Goal: Task Accomplishment & Management: Manage account settings

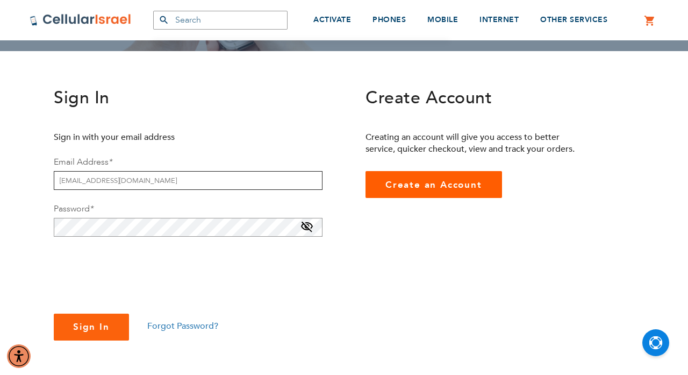
scroll to position [149, 0]
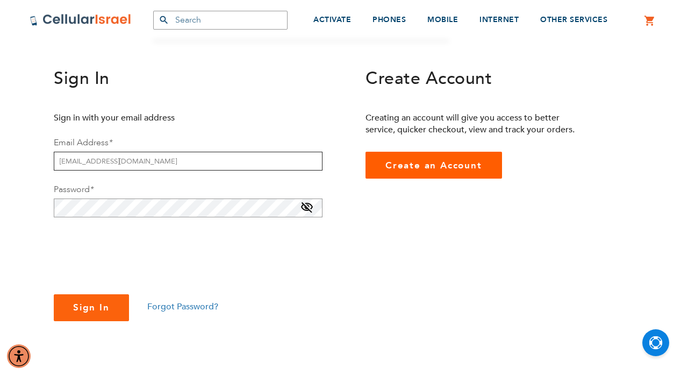
type input "grunwaldhenny@gmail.com"
checkbox input "true"
click at [165, 301] on span "Forgot Password?" at bounding box center [182, 306] width 71 height 12
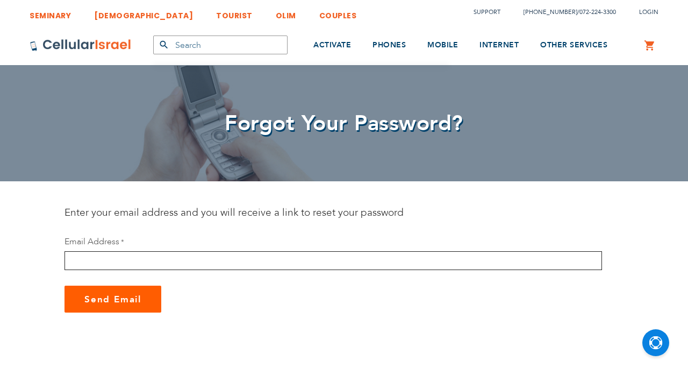
click at [140, 257] on input "email" at bounding box center [334, 260] width 538 height 19
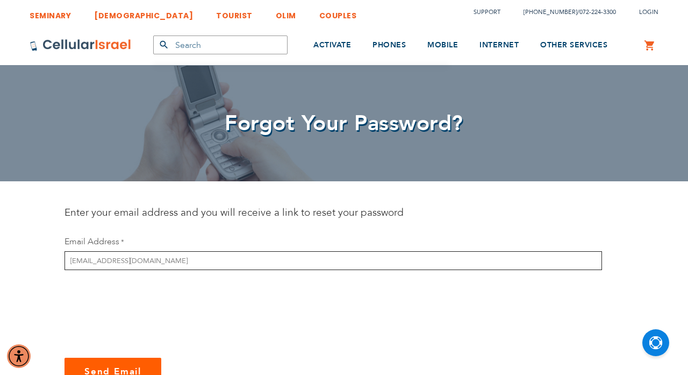
type input "[EMAIL_ADDRESS][DOMAIN_NAME]"
checkbox input "true"
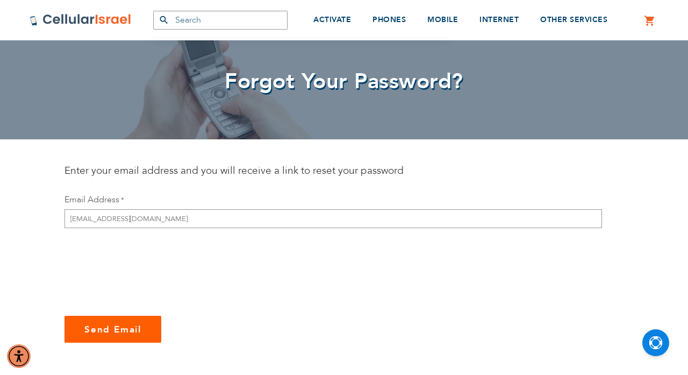
scroll to position [42, 0]
click at [84, 333] on span "Send Email" at bounding box center [112, 329] width 57 height 12
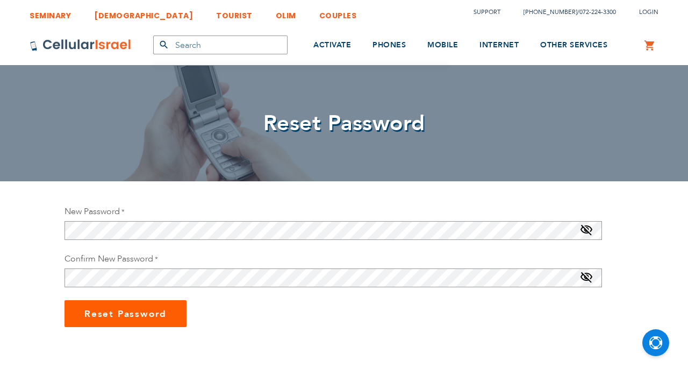
click at [187, 240] on fieldset "New Password Password Strength: No Password Confirm New Password" at bounding box center [334, 252] width 538 height 95
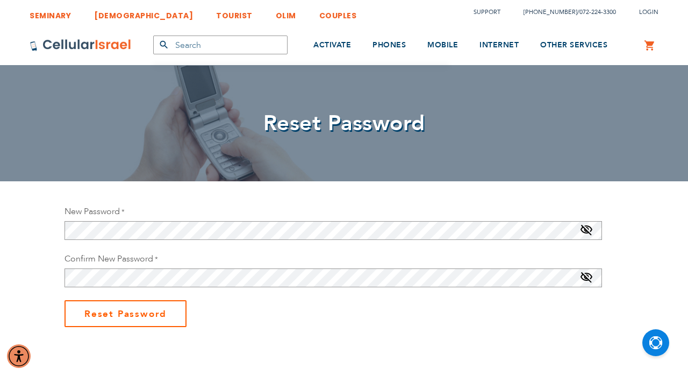
click at [131, 319] on span "Reset Password" at bounding box center [125, 313] width 82 height 12
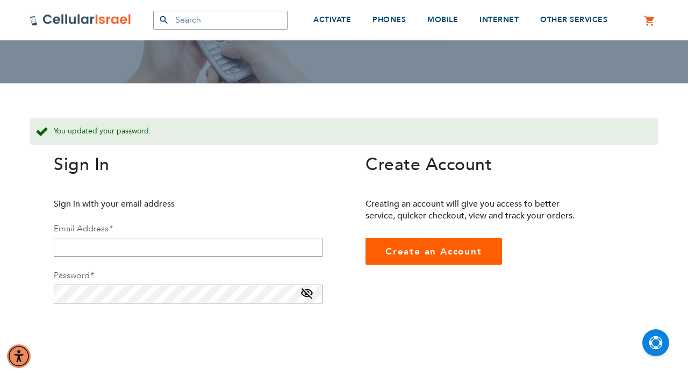
scroll to position [104, 0]
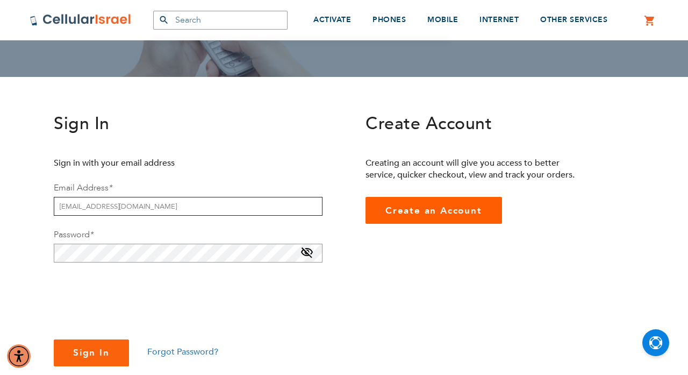
click at [174, 212] on input "[EMAIL_ADDRESS][DOMAIN_NAME]" at bounding box center [188, 206] width 269 height 19
type input "m"
type input "[EMAIL_ADDRESS][DOMAIN_NAME]"
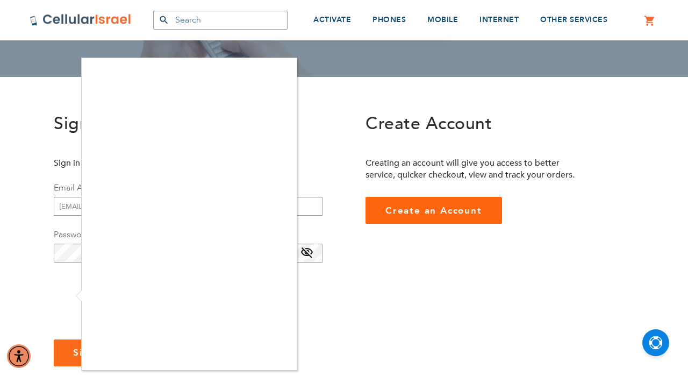
checkbox input "true"
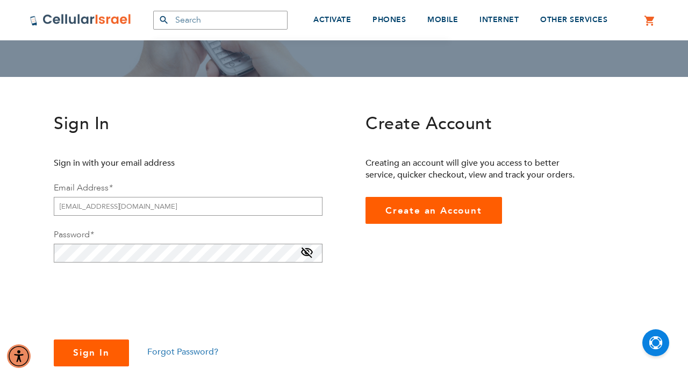
click at [99, 343] on button "Sign In" at bounding box center [91, 352] width 75 height 27
